Goal: Task Accomplishment & Management: Complete application form

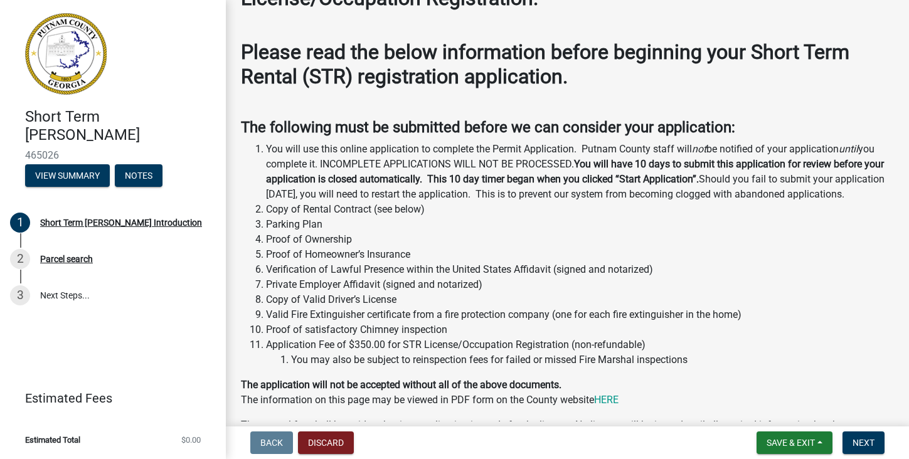
scroll to position [128, 0]
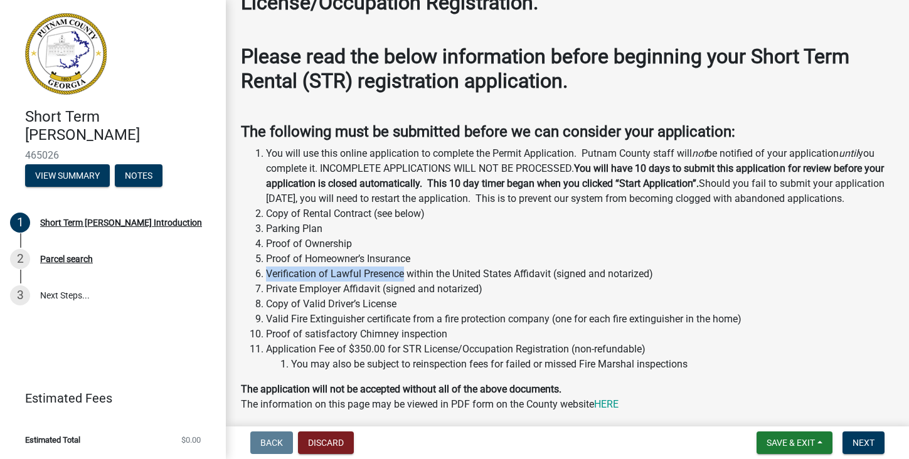
drag, startPoint x: 263, startPoint y: 285, endPoint x: 405, endPoint y: 287, distance: 142.4
click at [405, 282] on li "Verification of Lawful Presence within the United States Affidavit (signed and …" at bounding box center [580, 274] width 628 height 15
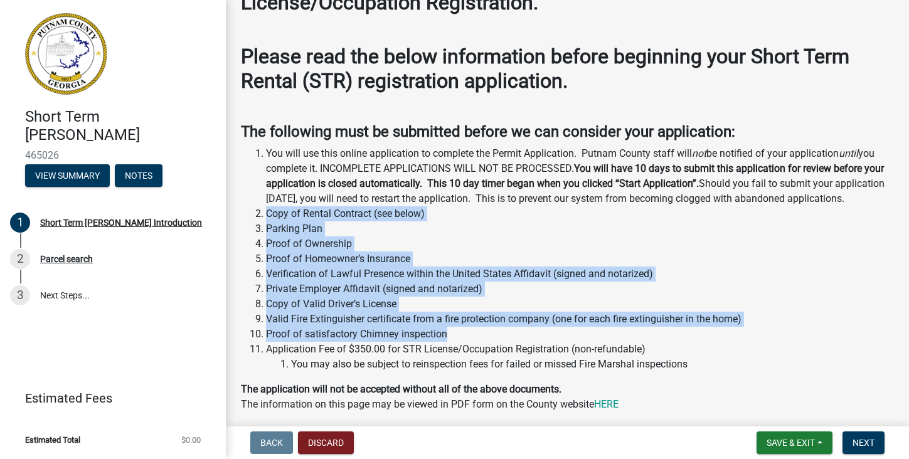
drag, startPoint x: 267, startPoint y: 227, endPoint x: 463, endPoint y: 351, distance: 231.5
click at [464, 351] on ol "You will use this online application to complete the Permit Application. Putnam…" at bounding box center [567, 259] width 653 height 226
copy ol "Copy of Rental Contract (see below) Parking Plan Proof of Ownership Proof of Ho…"
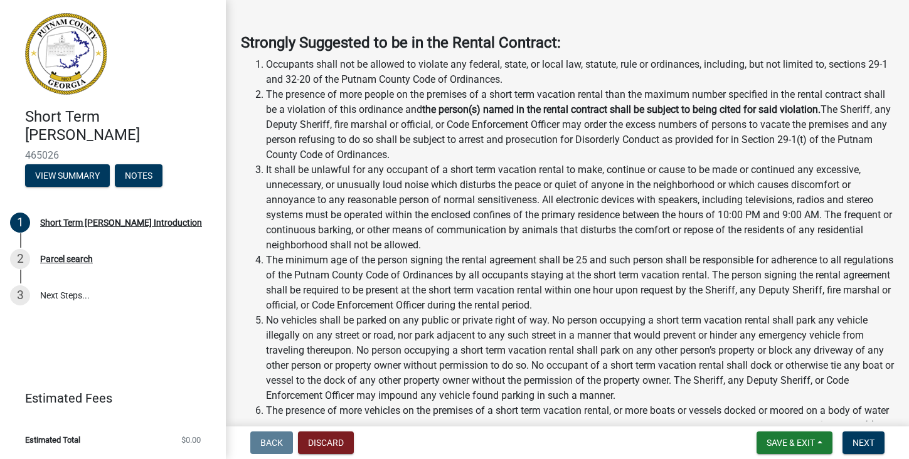
scroll to position [1361, 0]
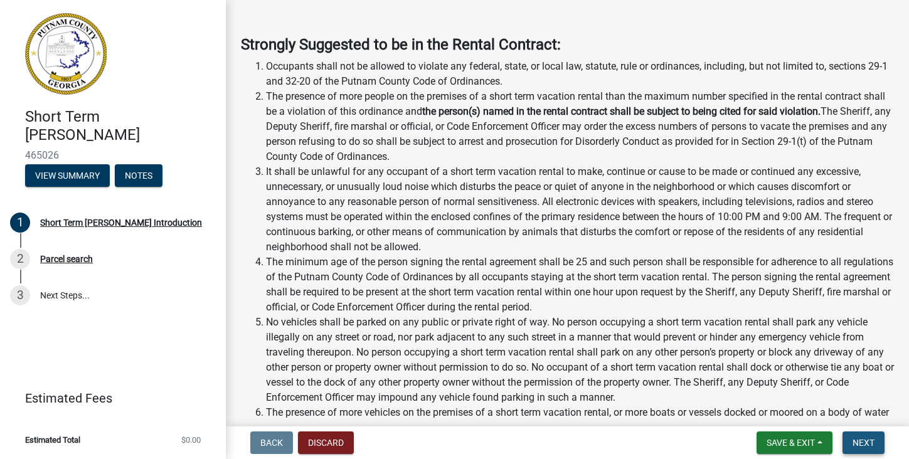
click at [861, 442] on span "Next" at bounding box center [863, 443] width 22 height 10
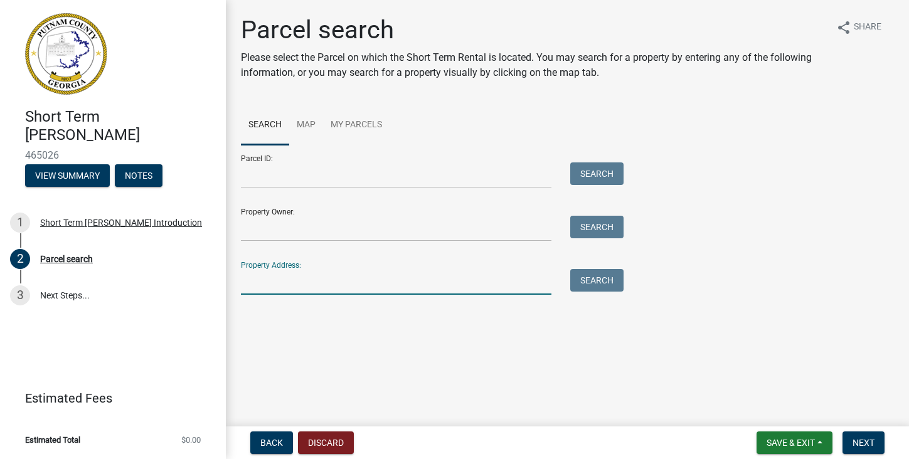
click at [308, 282] on input "Property Address:" at bounding box center [396, 282] width 310 height 26
type input "[STREET_ADDRESS]"
click at [594, 282] on button "Search" at bounding box center [596, 280] width 53 height 23
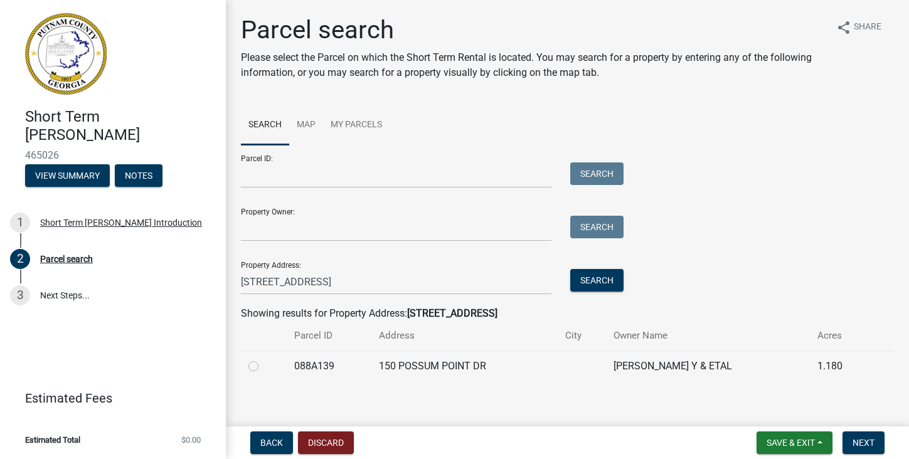
click at [263, 359] on label at bounding box center [263, 359] width 0 height 0
click at [263, 364] on input "radio" at bounding box center [267, 363] width 8 height 8
radio input "true"
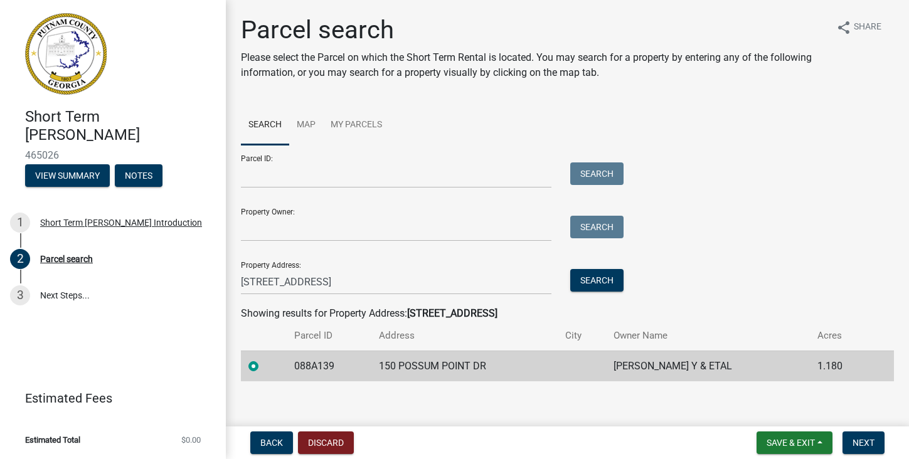
scroll to position [9, 0]
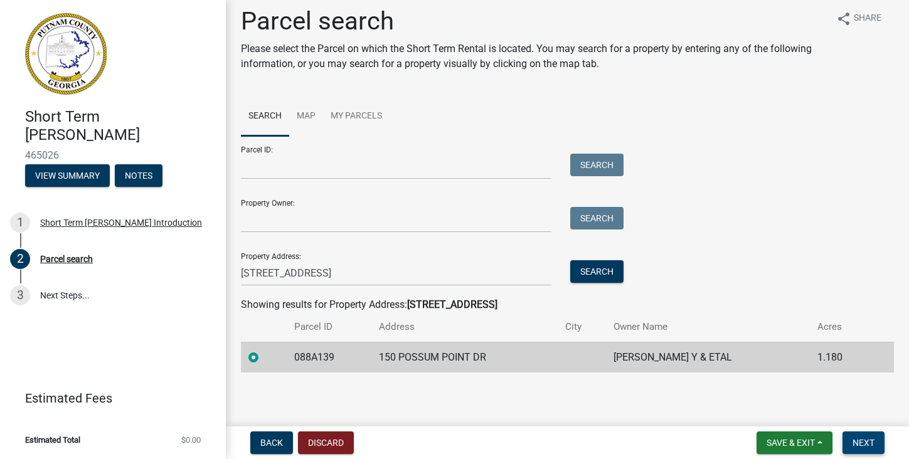
click at [869, 441] on span "Next" at bounding box center [863, 443] width 22 height 10
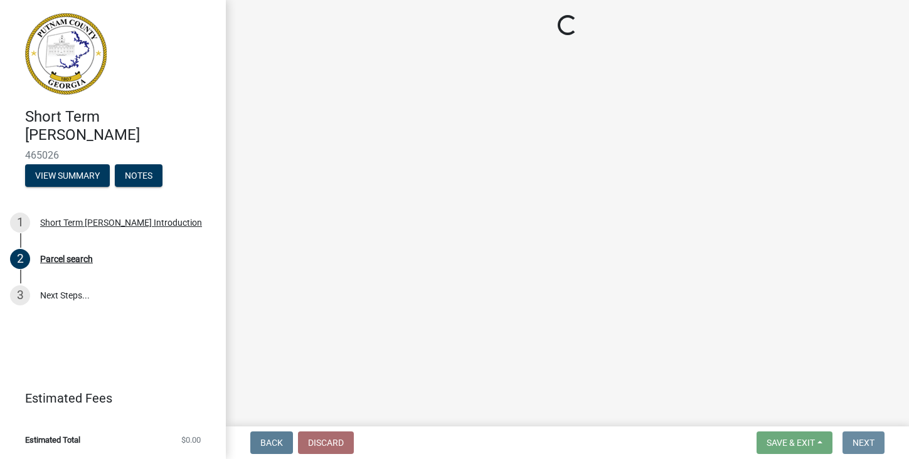
scroll to position [0, 0]
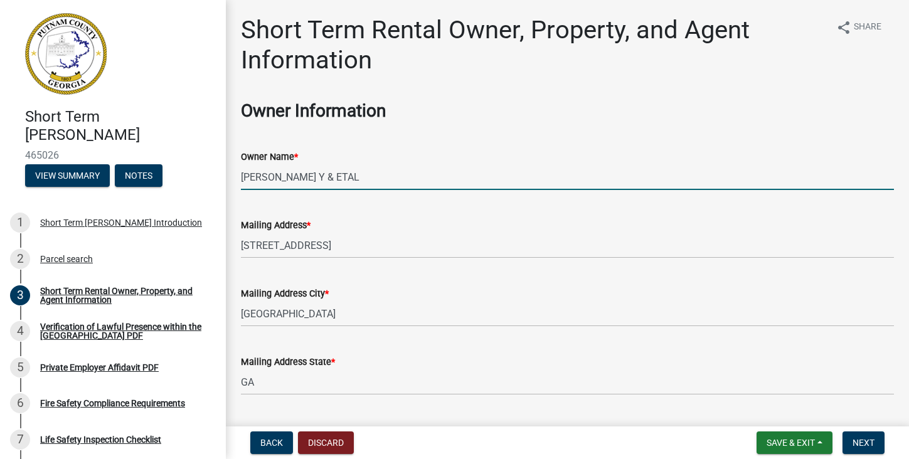
drag, startPoint x: 344, startPoint y: 177, endPoint x: 192, endPoint y: 167, distance: 152.7
click at [192, 167] on div "Short Term [PERSON_NAME] 465026 View Summary Notes 1 Short Term [PERSON_NAME] I…" at bounding box center [454, 229] width 909 height 459
type input "[PERSON_NAME]"
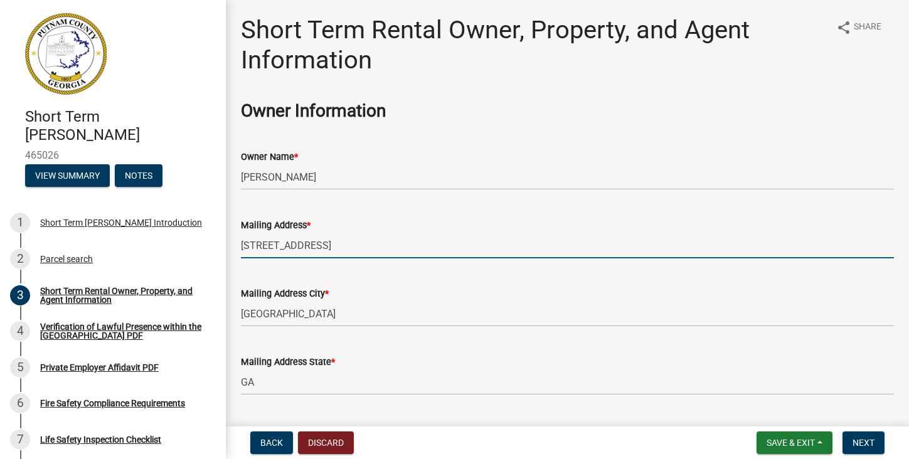
drag, startPoint x: 377, startPoint y: 241, endPoint x: 228, endPoint y: 233, distance: 148.9
type input "[STREET_ADDRESS]"
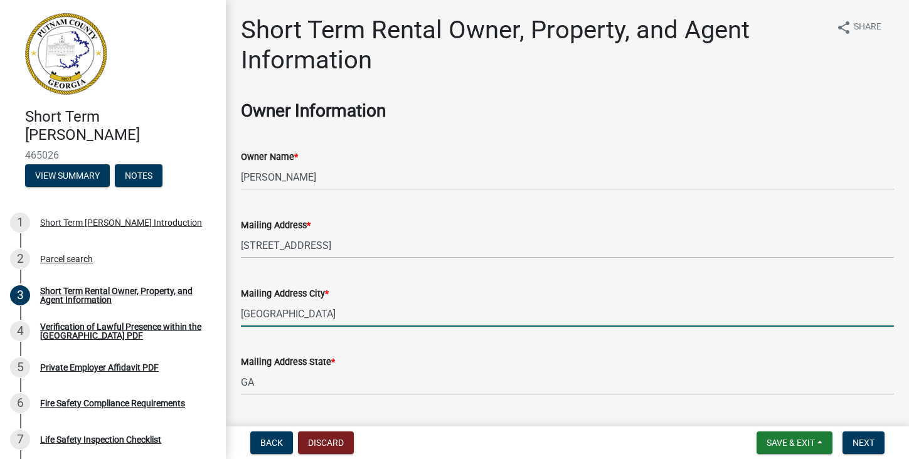
drag, startPoint x: 297, startPoint y: 316, endPoint x: 226, endPoint y: 305, distance: 71.6
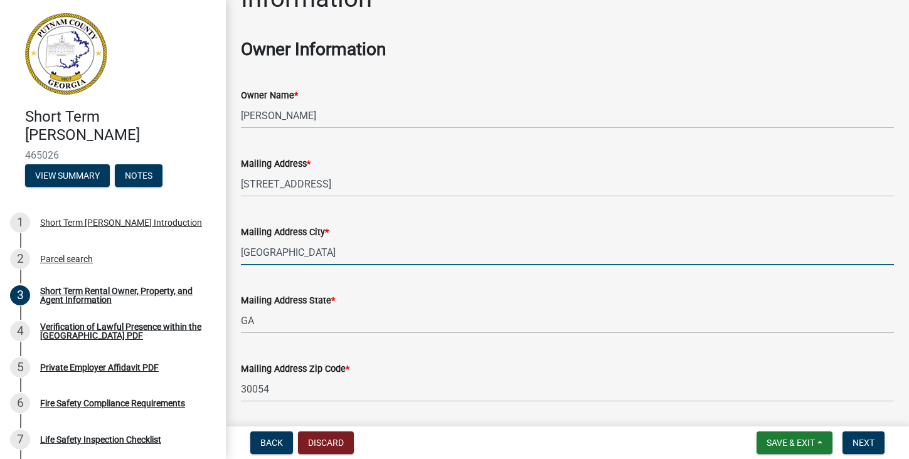
scroll to position [103, 0]
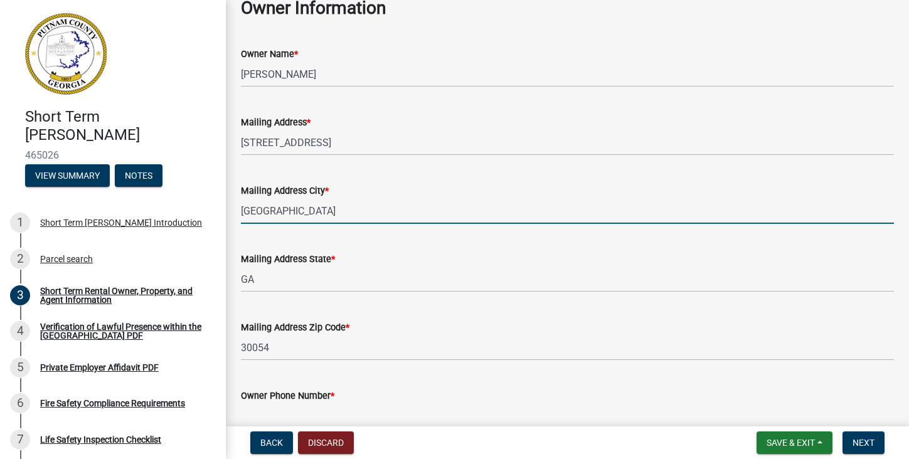
type input "[GEOGRAPHIC_DATA]"
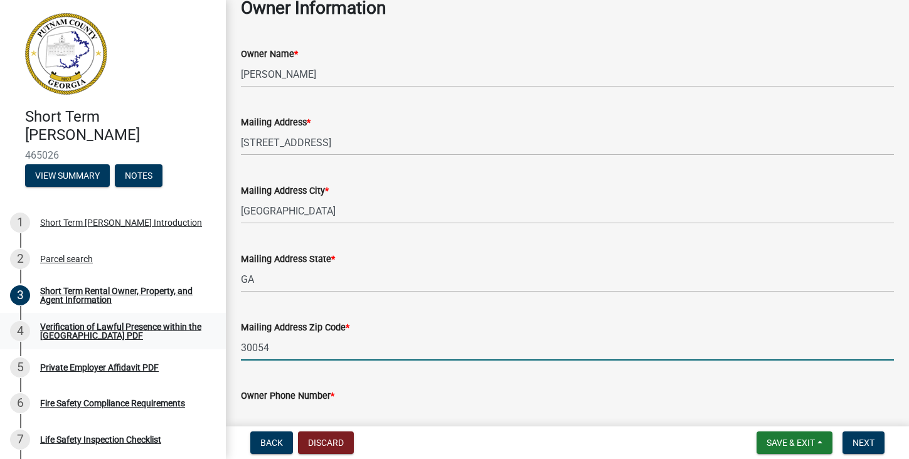
drag, startPoint x: 273, startPoint y: 347, endPoint x: 217, endPoint y: 344, distance: 56.5
click at [217, 344] on div "Short Term [PERSON_NAME] 465026 View Summary Notes 1 Short Term [PERSON_NAME] I…" at bounding box center [454, 229] width 909 height 459
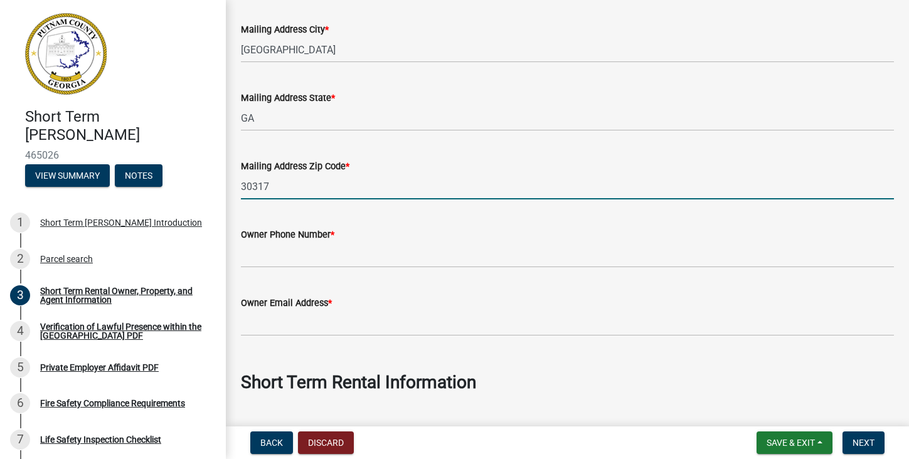
scroll to position [317, 0]
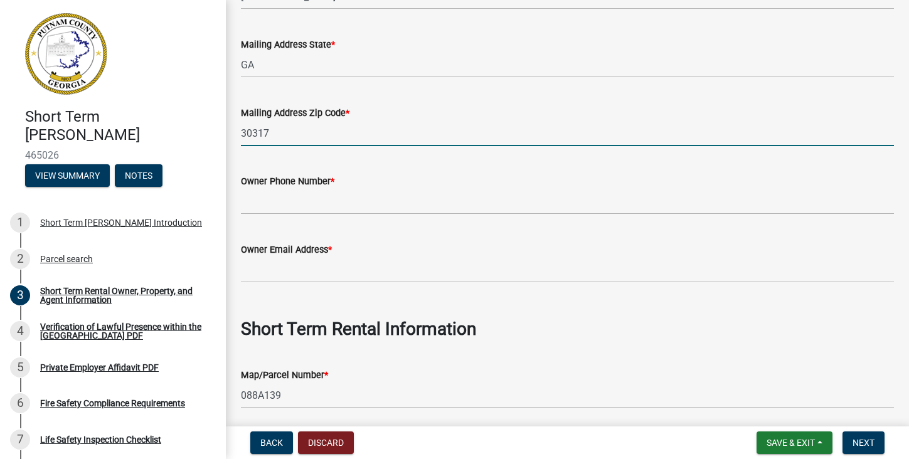
type input "30317"
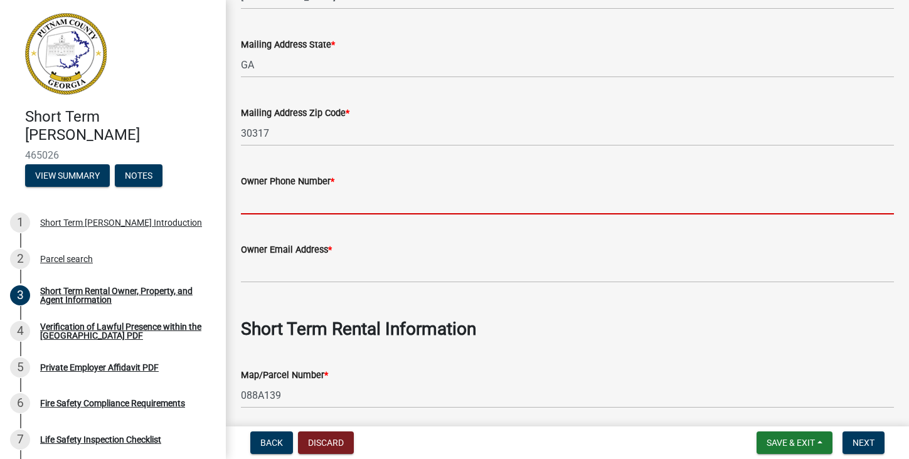
click at [300, 206] on input "Owner Phone Number *" at bounding box center [567, 202] width 653 height 26
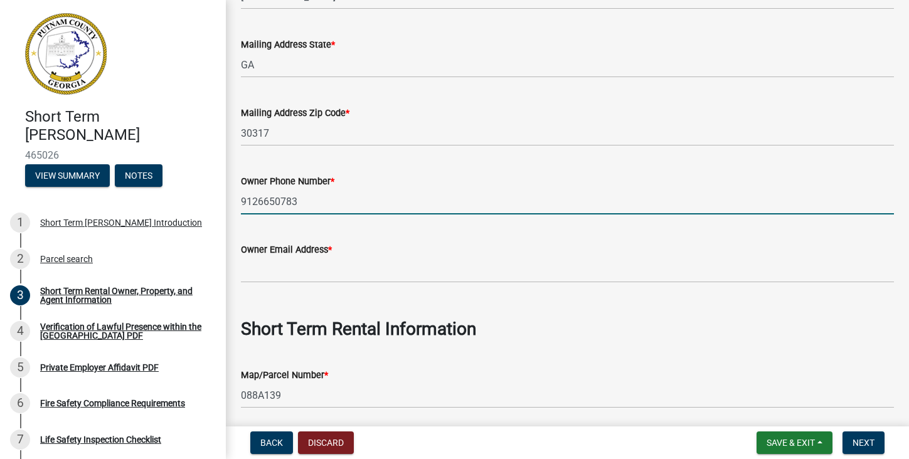
type input "9126650783"
click at [248, 263] on input "Owner Email Address *" at bounding box center [567, 270] width 653 height 26
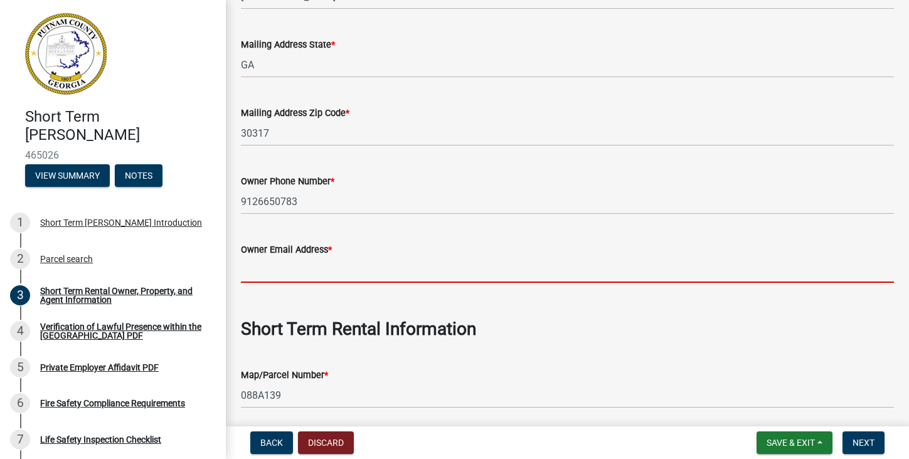
click at [295, 272] on input "Owner Email Address *" at bounding box center [567, 270] width 653 height 26
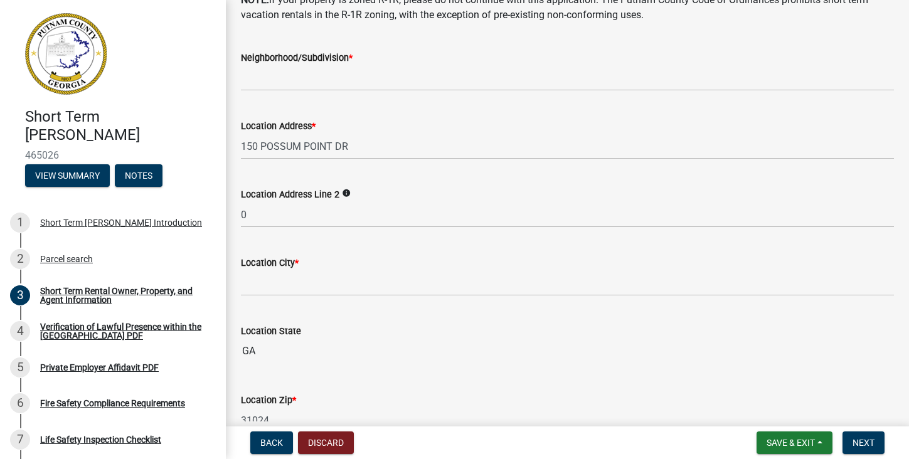
scroll to position [813, 0]
type input "[EMAIL_ADDRESS][DOMAIN_NAME]"
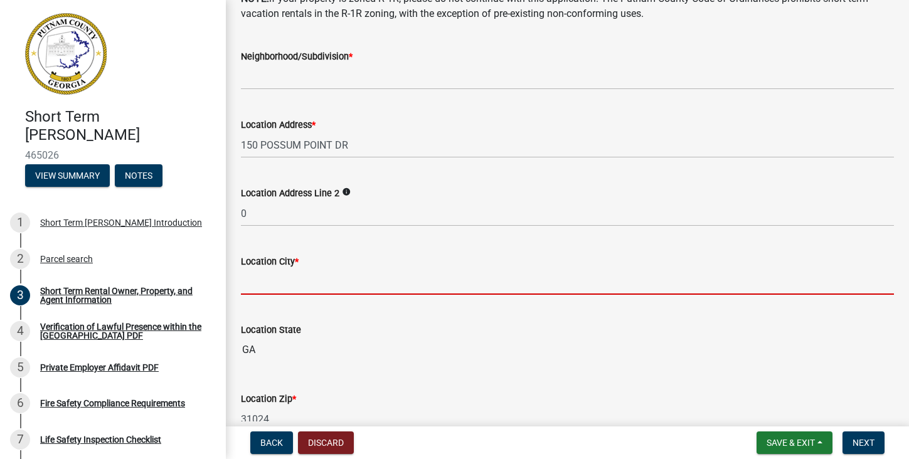
click at [388, 284] on input "Location City *" at bounding box center [567, 282] width 653 height 26
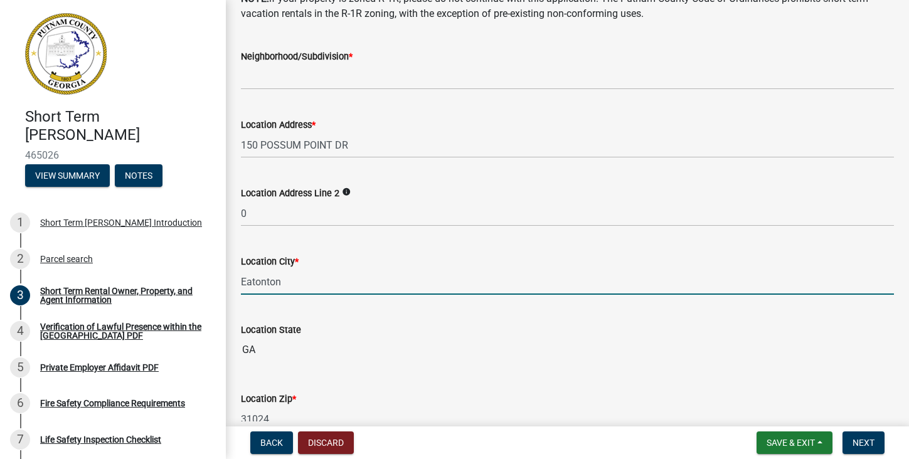
type input "Eatonton"
click at [525, 356] on input "GA" at bounding box center [567, 349] width 653 height 25
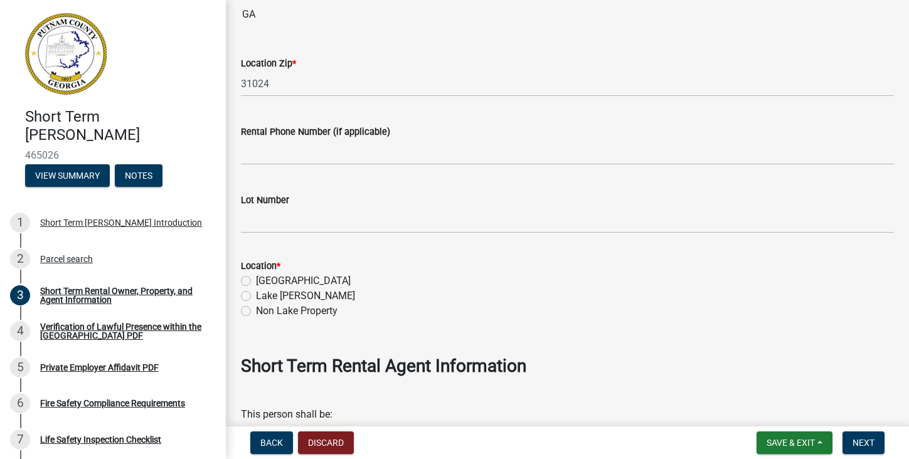
scroll to position [1147, 0]
click at [256, 299] on label "Lake [PERSON_NAME]" at bounding box center [305, 297] width 99 height 15
click at [256, 298] on input "Lake [PERSON_NAME]" at bounding box center [260, 294] width 8 height 8
radio input "true"
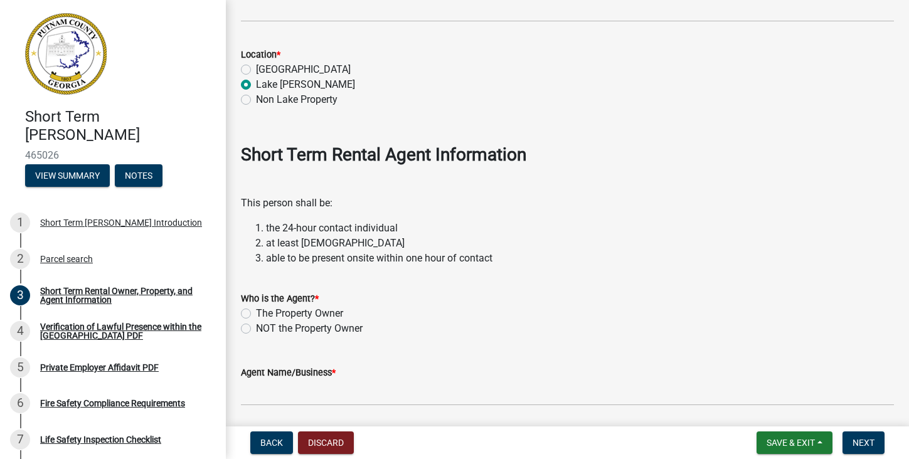
scroll to position [1361, 0]
click at [256, 310] on label "The Property Owner" at bounding box center [299, 312] width 87 height 15
click at [256, 310] on input "The Property Owner" at bounding box center [260, 309] width 8 height 8
radio input "true"
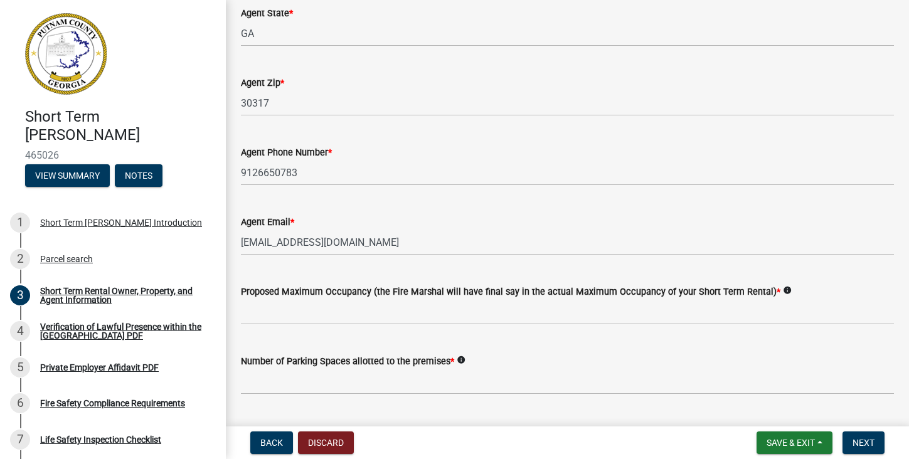
scroll to position [1933, 0]
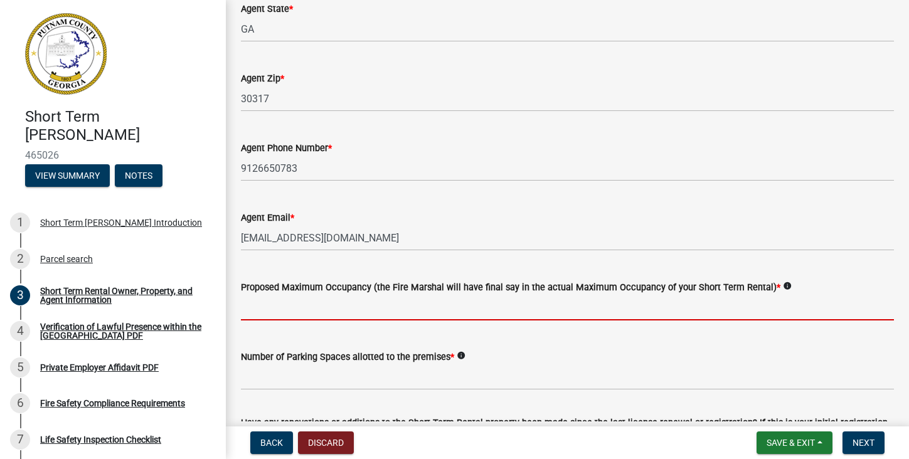
click at [272, 308] on input "text" at bounding box center [567, 308] width 653 height 26
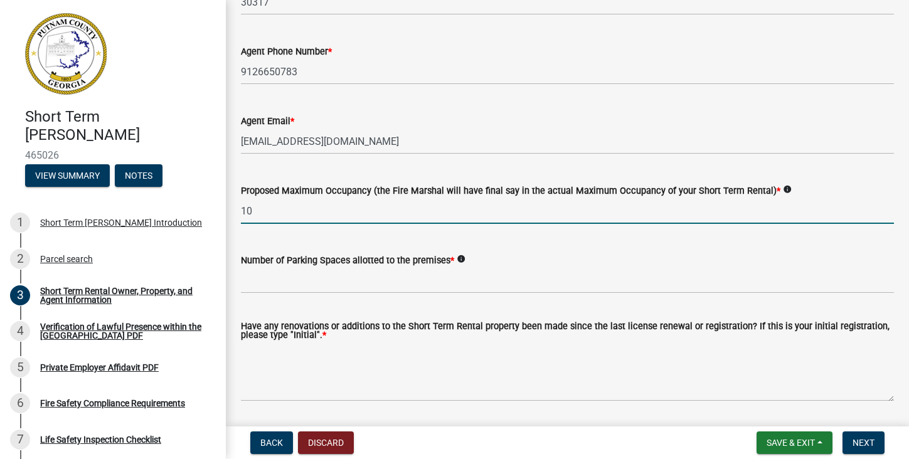
scroll to position [2051, 0]
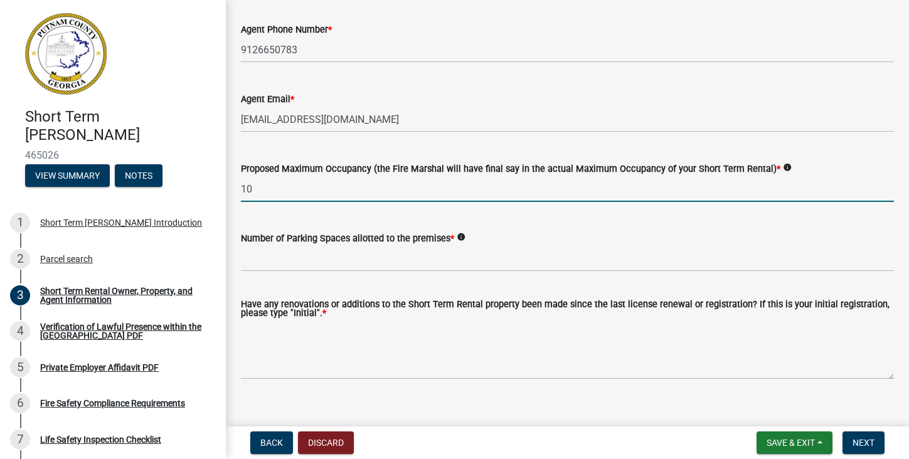
type input "10"
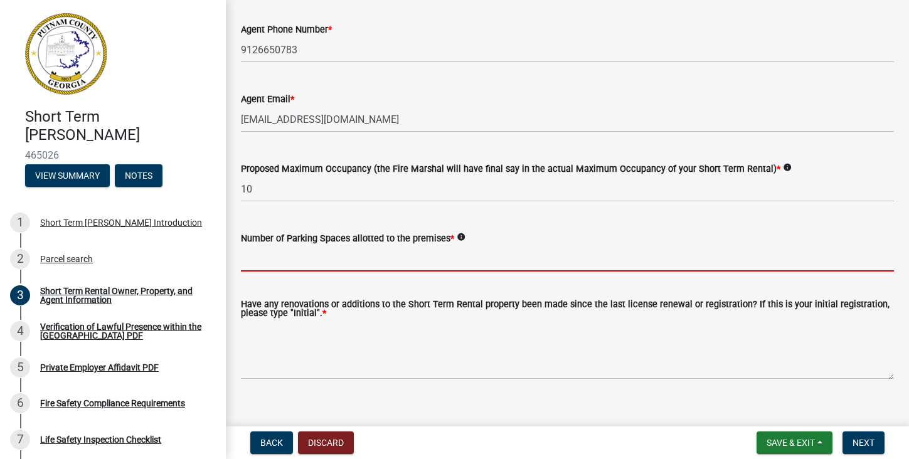
click at [315, 264] on input "text" at bounding box center [567, 259] width 653 height 26
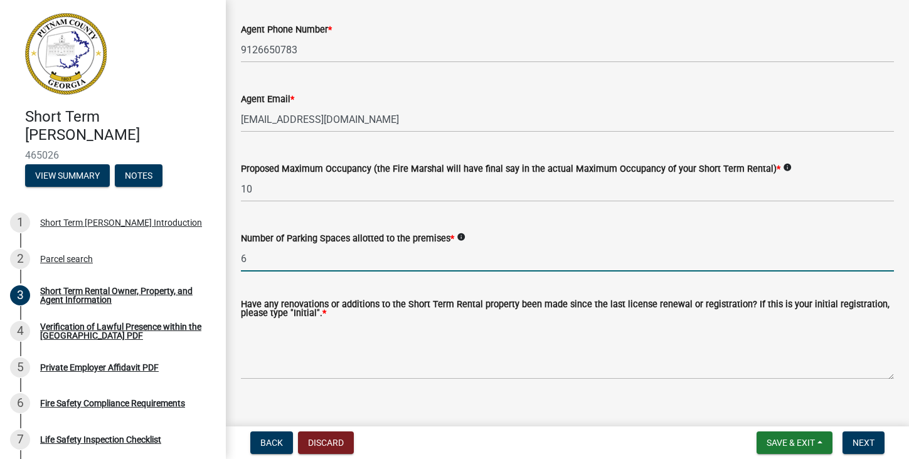
scroll to position [2069, 0]
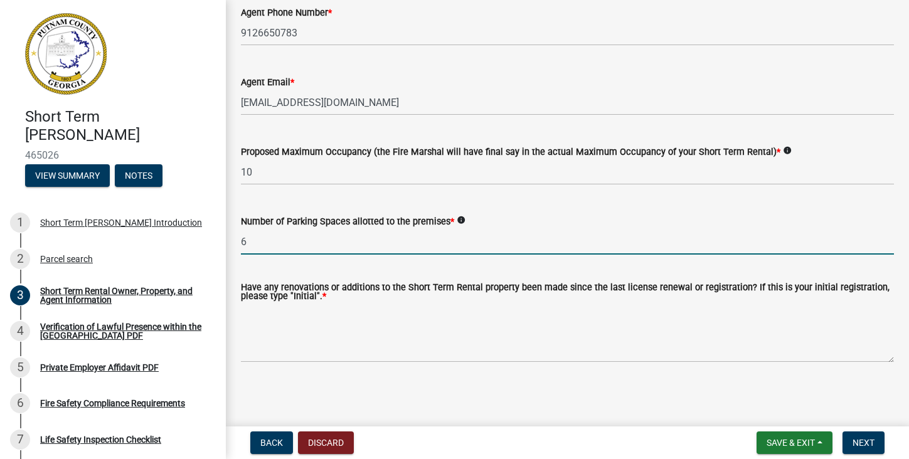
type input "6"
click at [279, 351] on textarea "Have any renovations or additions to the Short Term Rental property been made s…" at bounding box center [567, 333] width 653 height 59
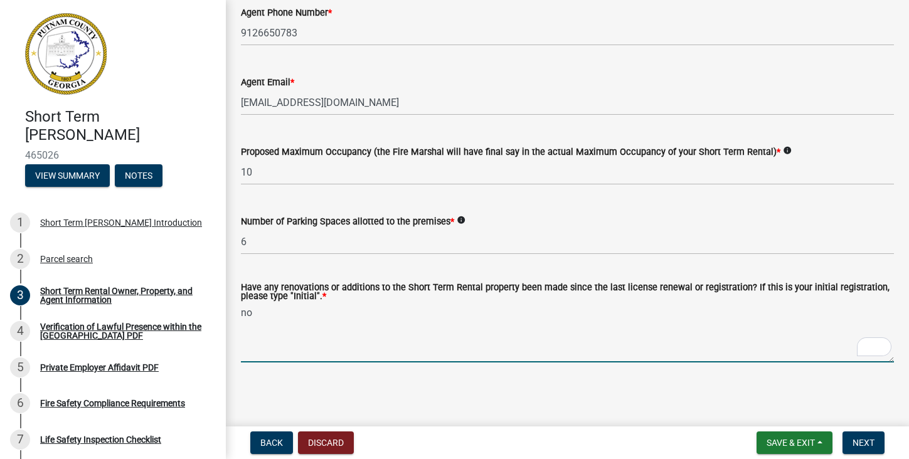
click at [692, 335] on textarea "no" at bounding box center [567, 333] width 653 height 59
type textarea "no"
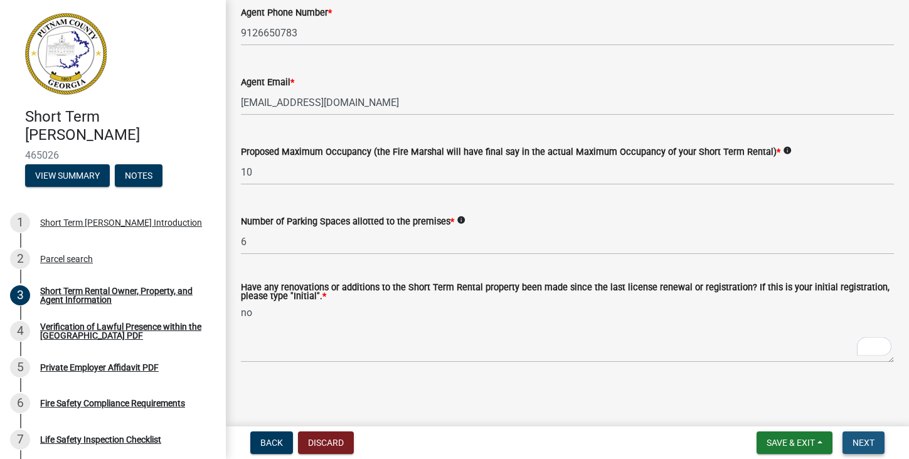
click at [853, 445] on span "Next" at bounding box center [863, 443] width 22 height 10
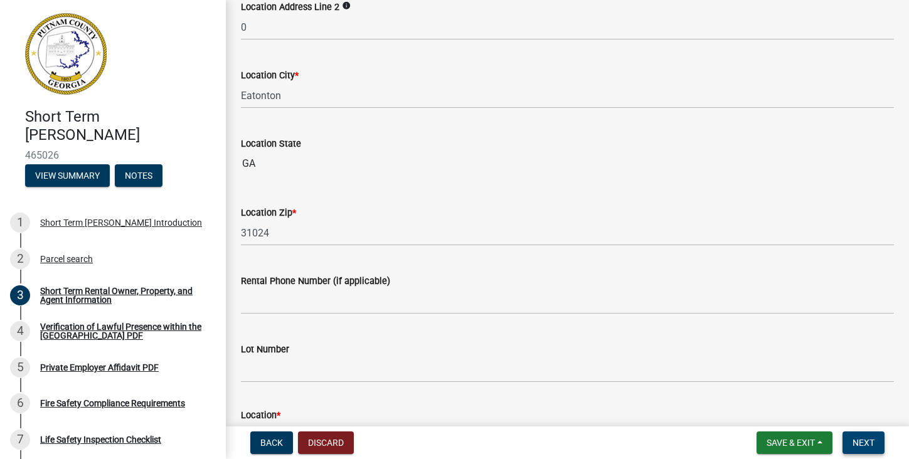
scroll to position [0, 0]
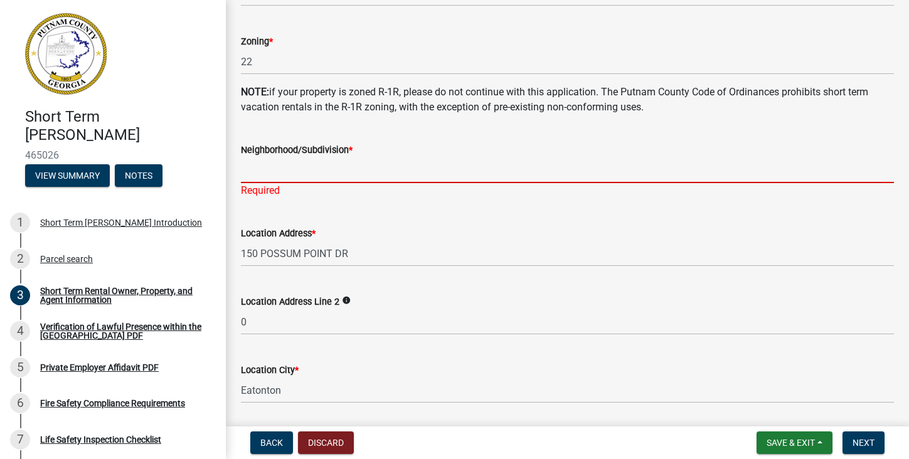
click at [282, 174] on input "Neighborhood/Subdivision *" at bounding box center [567, 170] width 653 height 26
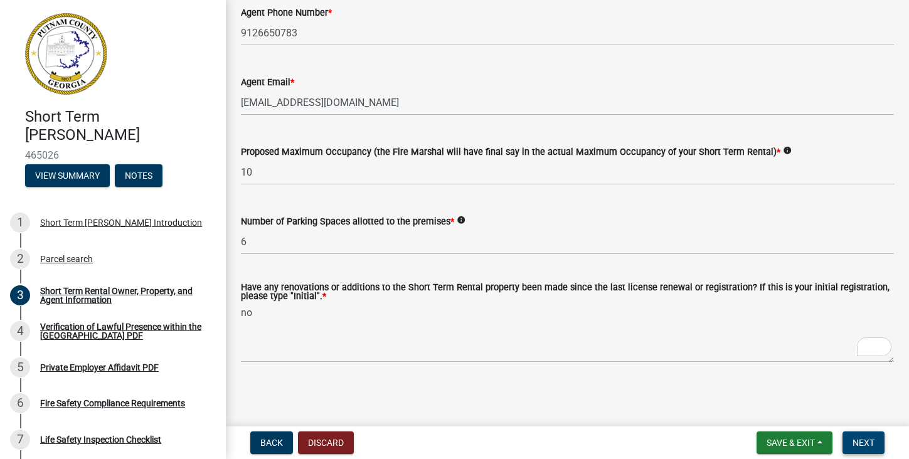
type input "N/A"
click at [864, 443] on span "Next" at bounding box center [863, 443] width 22 height 10
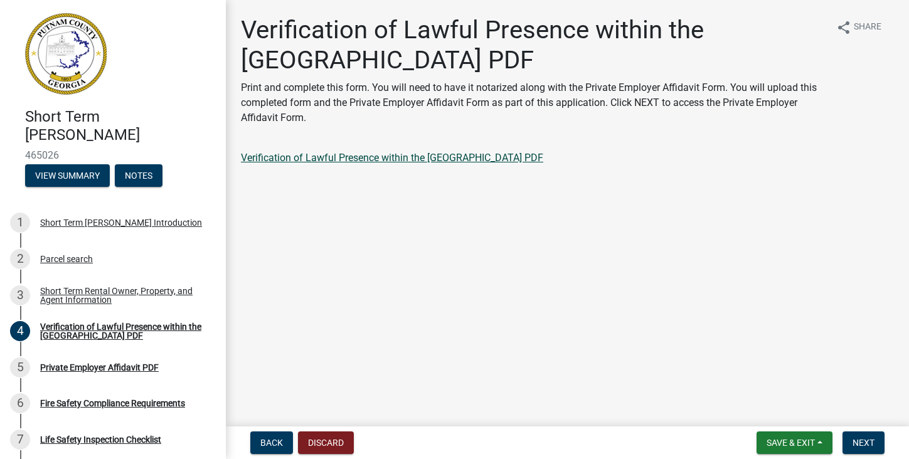
click at [442, 154] on link "Verification of Lawful Presence within the [GEOGRAPHIC_DATA] PDF" at bounding box center [392, 158] width 302 height 12
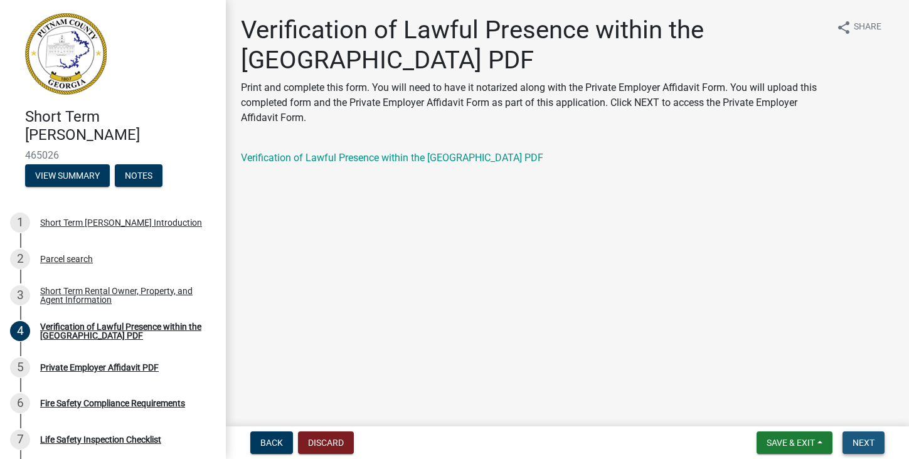
click at [857, 443] on span "Next" at bounding box center [863, 443] width 22 height 10
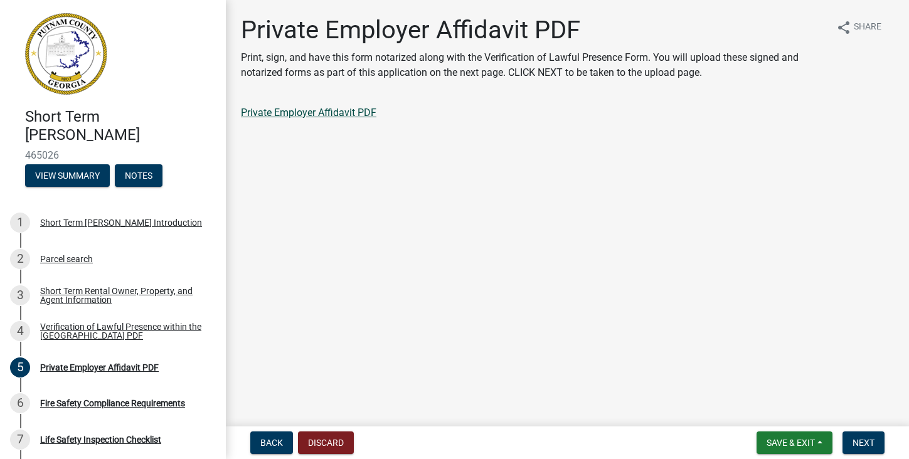
click at [337, 113] on link "Private Employer Affidavit PDF" at bounding box center [308, 113] width 135 height 12
click at [256, 442] on button "Back" at bounding box center [271, 443] width 43 height 23
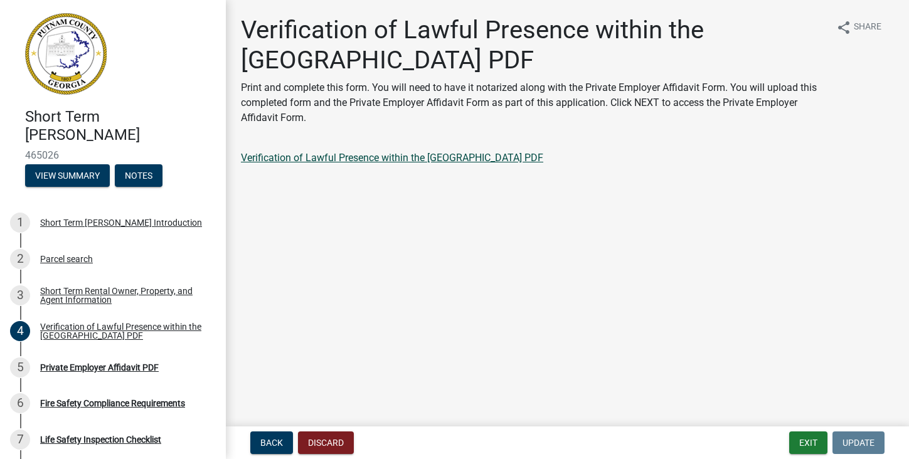
click at [343, 159] on link "Verification of Lawful Presence within the [GEOGRAPHIC_DATA] PDF" at bounding box center [392, 158] width 302 height 12
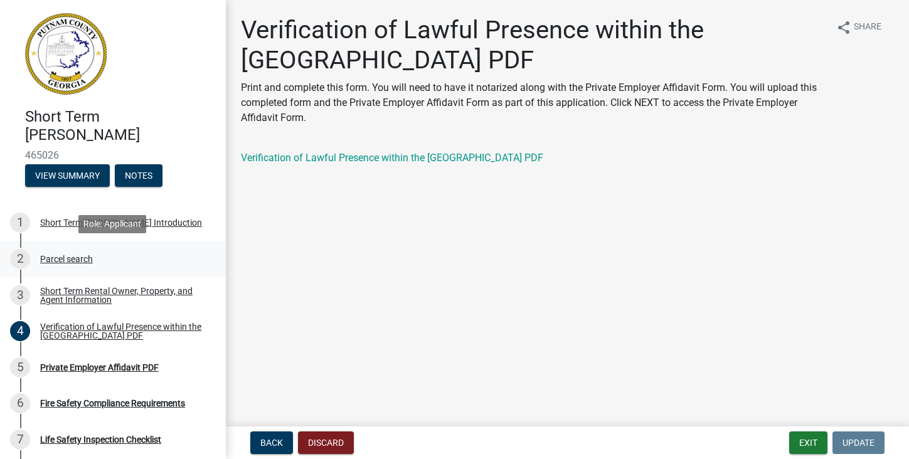
click at [60, 253] on div "2 Parcel search" at bounding box center [108, 259] width 196 height 20
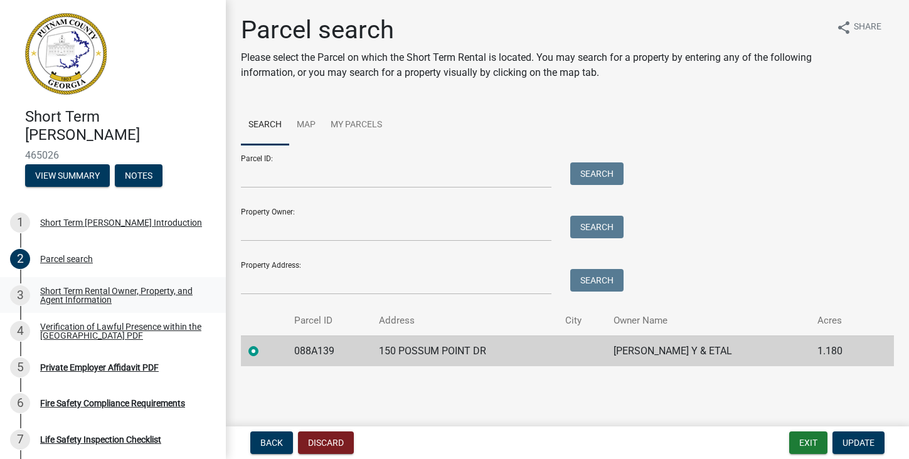
click at [75, 301] on div "Short Term Rental Owner, Property, and Agent Information" at bounding box center [123, 296] width 166 height 18
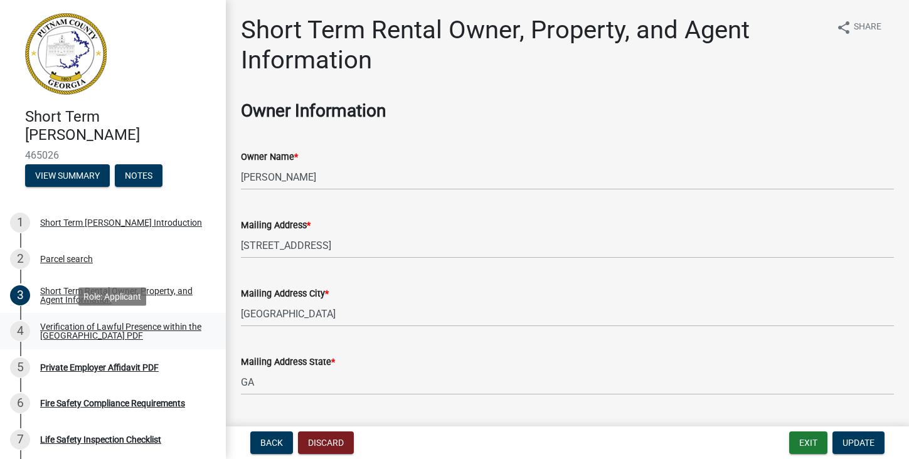
click at [106, 330] on div "Verification of Lawful Presence within the [GEOGRAPHIC_DATA] PDF" at bounding box center [123, 331] width 166 height 18
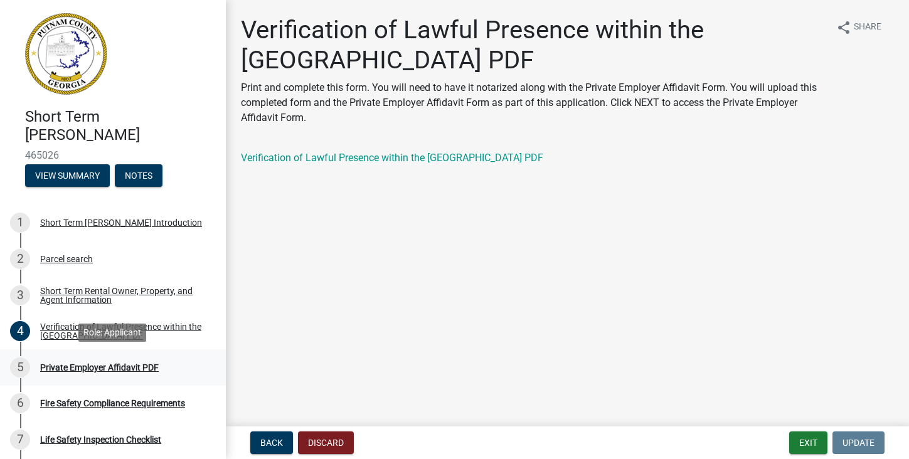
click at [120, 369] on div "Private Employer Affidavit PDF" at bounding box center [99, 367] width 119 height 9
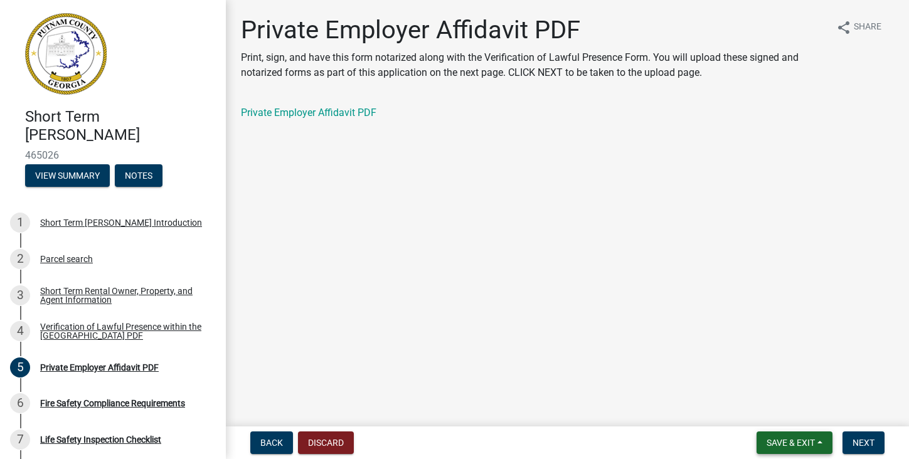
click at [778, 440] on span "Save & Exit" at bounding box center [791, 443] width 48 height 10
click at [765, 411] on button "Save & Exit" at bounding box center [782, 410] width 100 height 30
